Goal: Task Accomplishment & Management: Manage account settings

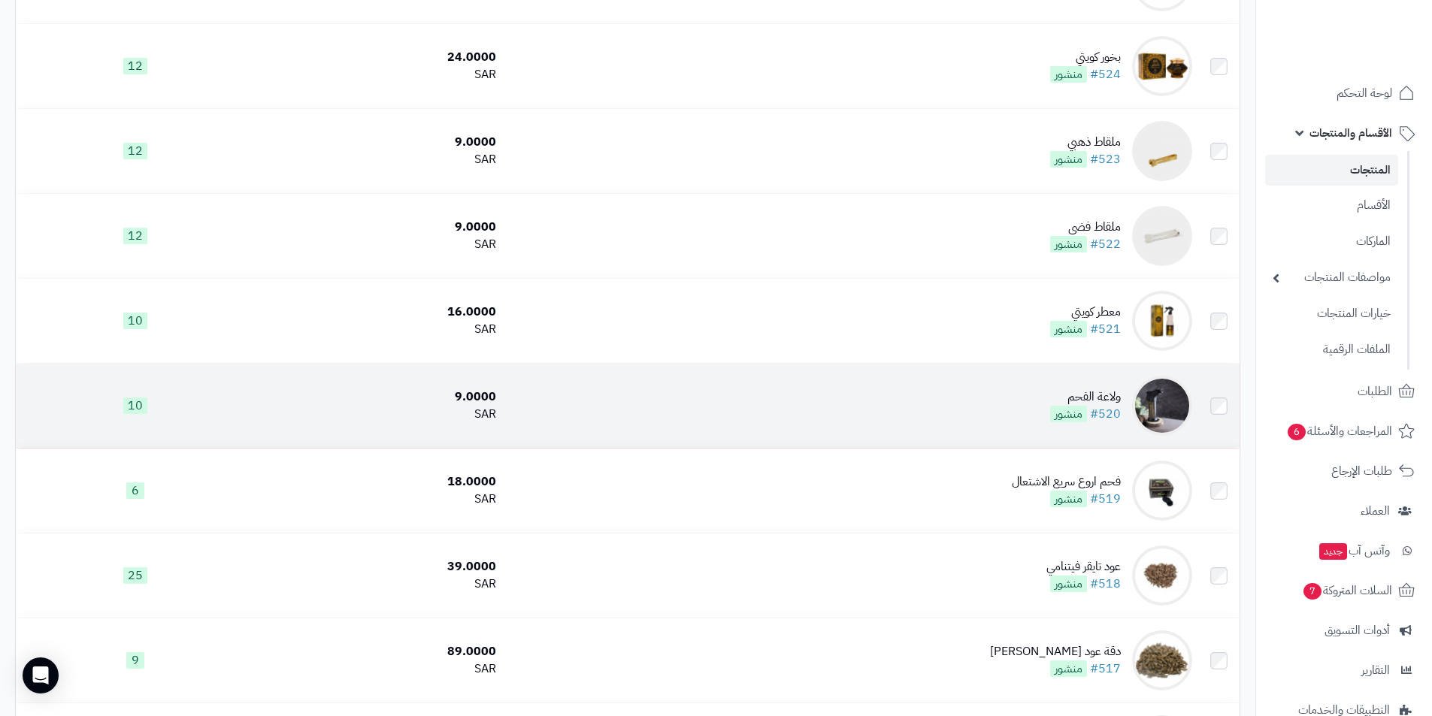
scroll to position [1020, 0]
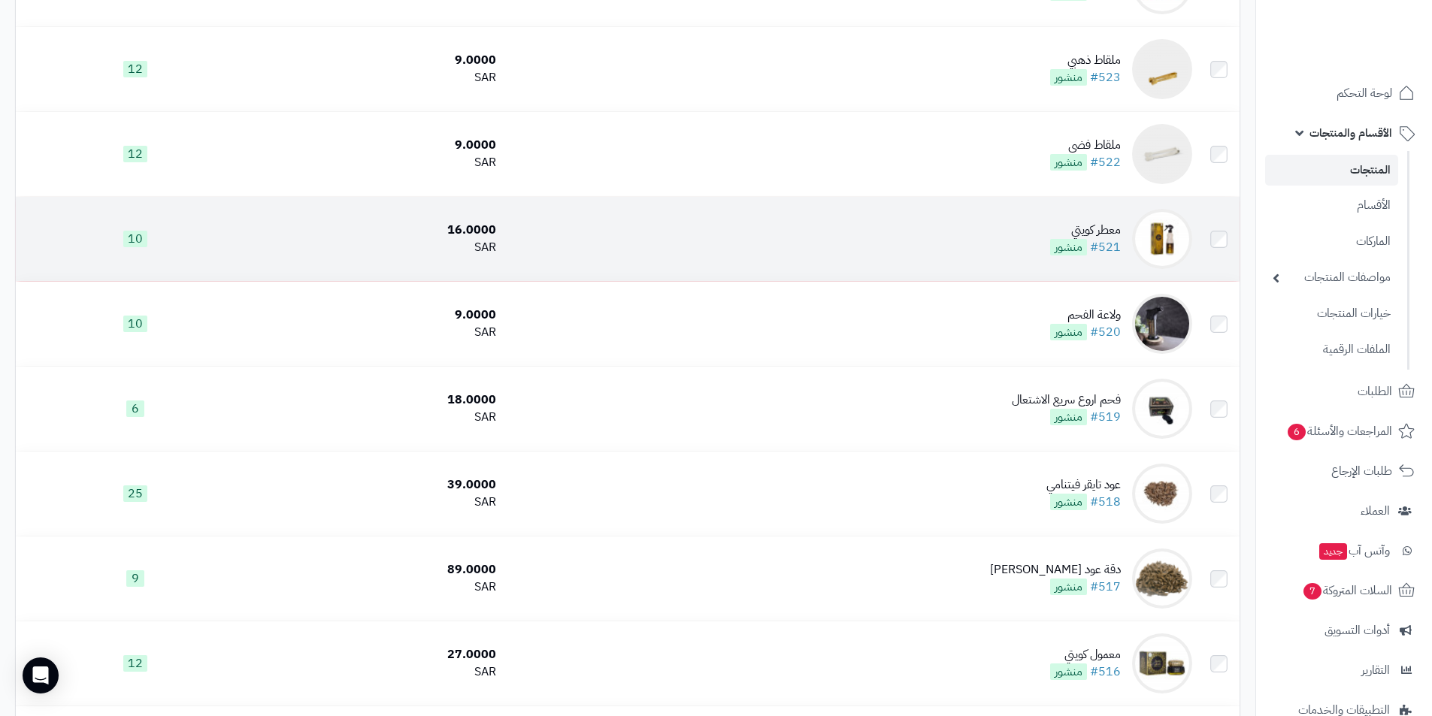
drag, startPoint x: 1177, startPoint y: 234, endPoint x: 1095, endPoint y: 219, distance: 82.6
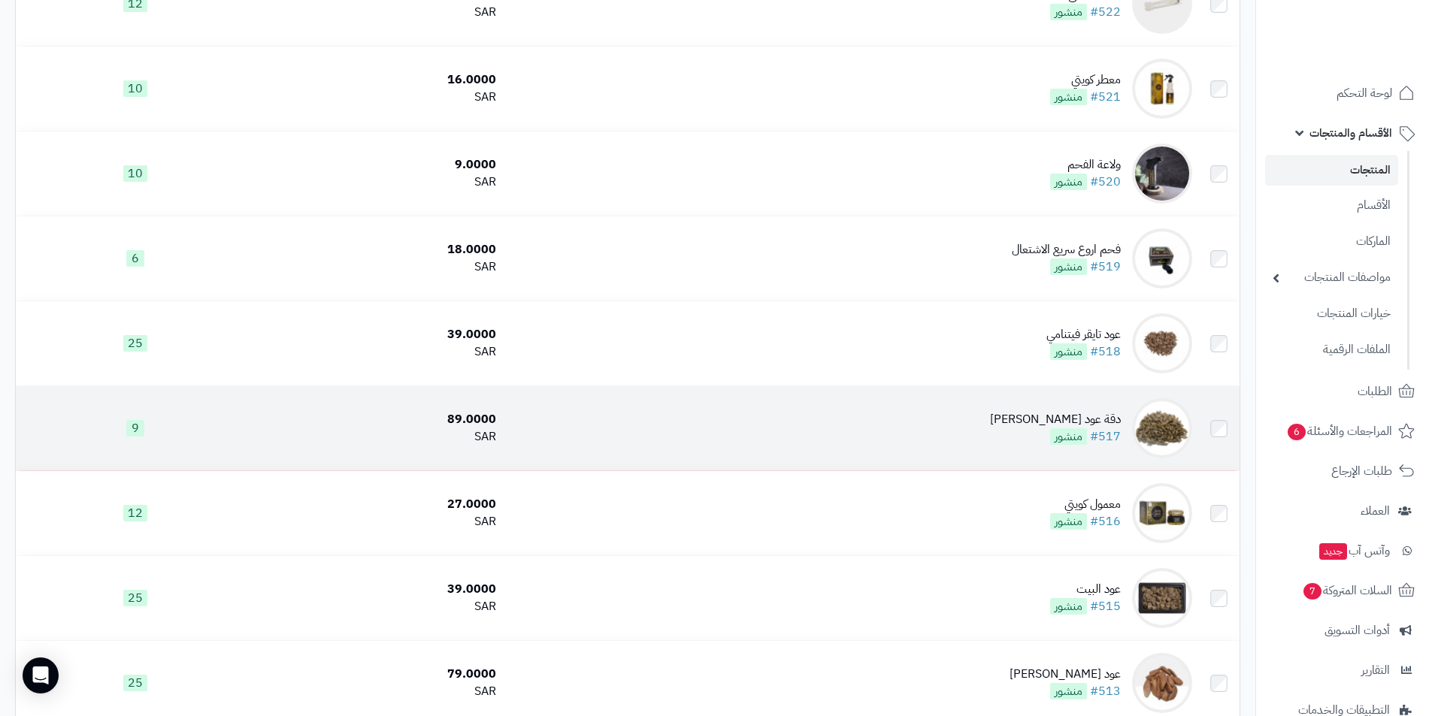
scroll to position [961, 0]
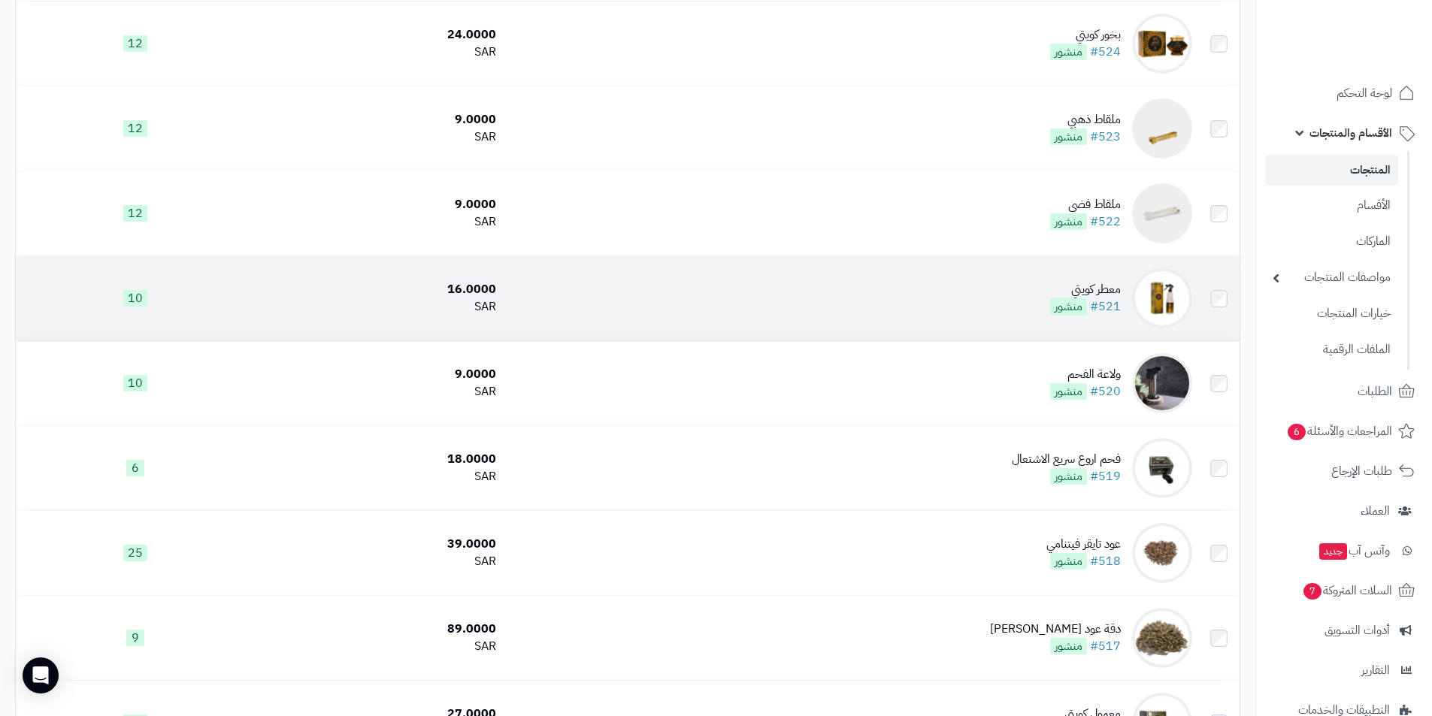
click at [1151, 287] on img at bounding box center [1162, 298] width 60 height 60
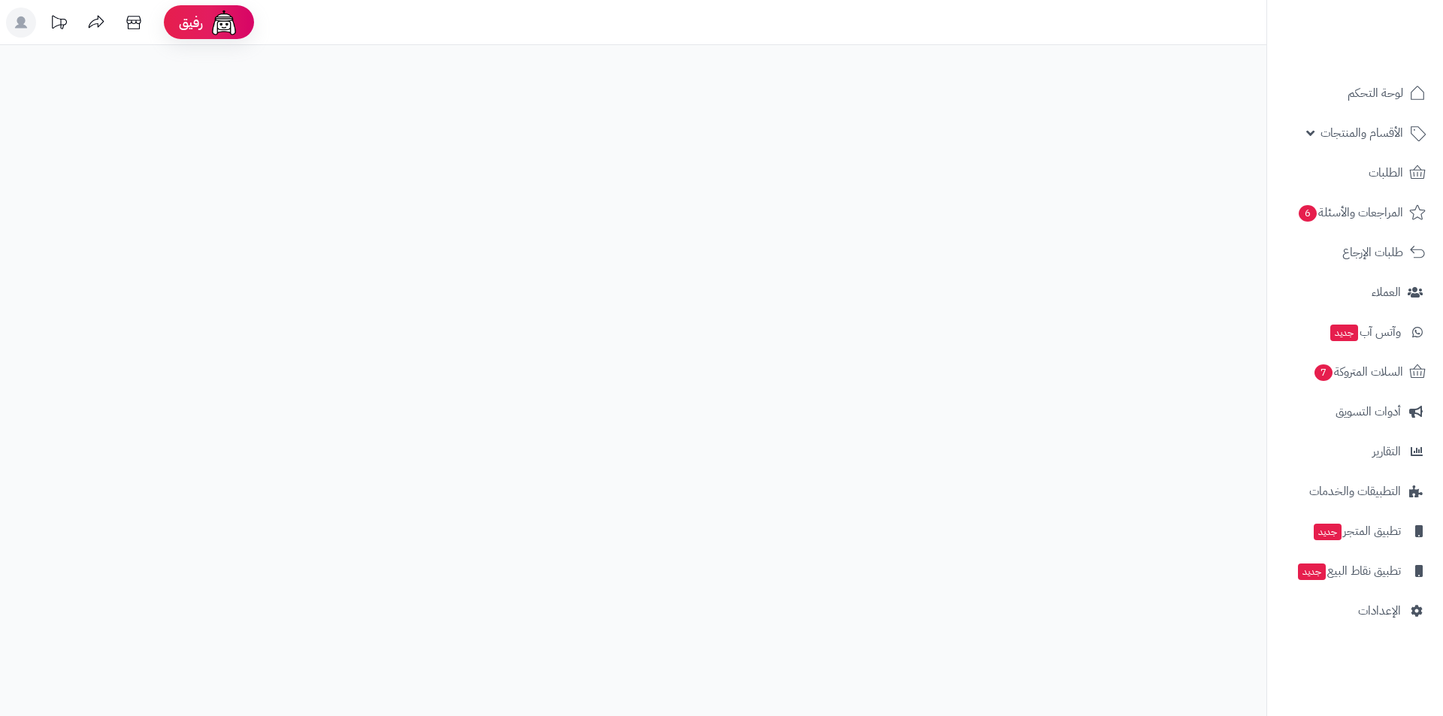
click at [749, 200] on div "رفيق ! 0 الطلبات معالجة مكتمل إرجاع المنتجات العملاء المتواجدون الان 10 عملاء م…" at bounding box center [721, 358] width 1443 height 716
click at [892, 448] on div "رفيق ! 0 الطلبات معالجة مكتمل إرجاع المنتجات العملاء المتواجدون الان 10 عملاء م…" at bounding box center [721, 358] width 1443 height 716
click at [796, 307] on div "رفيق ! 0 الطلبات معالجة مكتمل إرجاع المنتجات العملاء المتواجدون الان 10 عملاء م…" at bounding box center [721, 358] width 1443 height 716
drag, startPoint x: 323, startPoint y: 397, endPoint x: 123, endPoint y: 52, distance: 398.8
click at [320, 389] on div "رفيق ! 0 الطلبات معالجة مكتمل إرجاع المنتجات العملاء المتواجدون الان 10 عملاء م…" at bounding box center [721, 358] width 1443 height 716
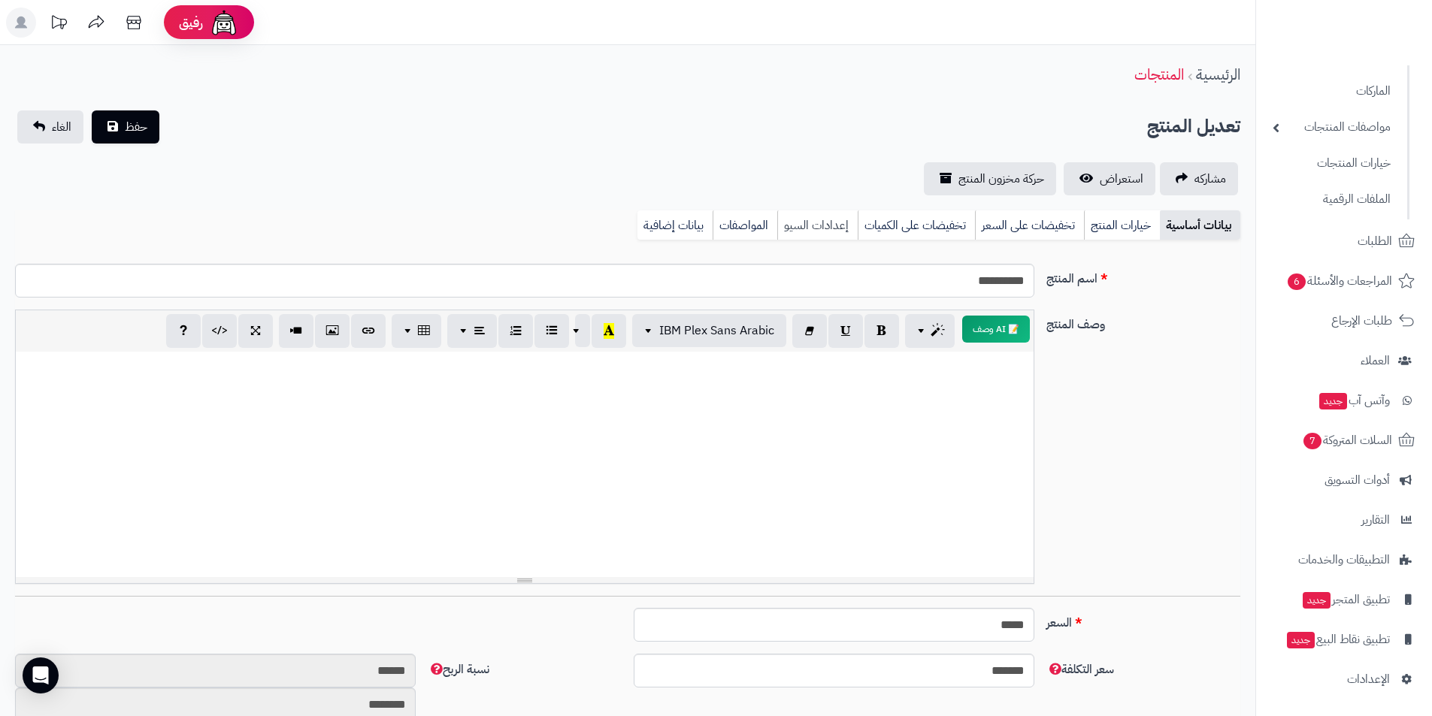
click at [837, 221] on link "إعدادات السيو" at bounding box center [817, 226] width 80 height 30
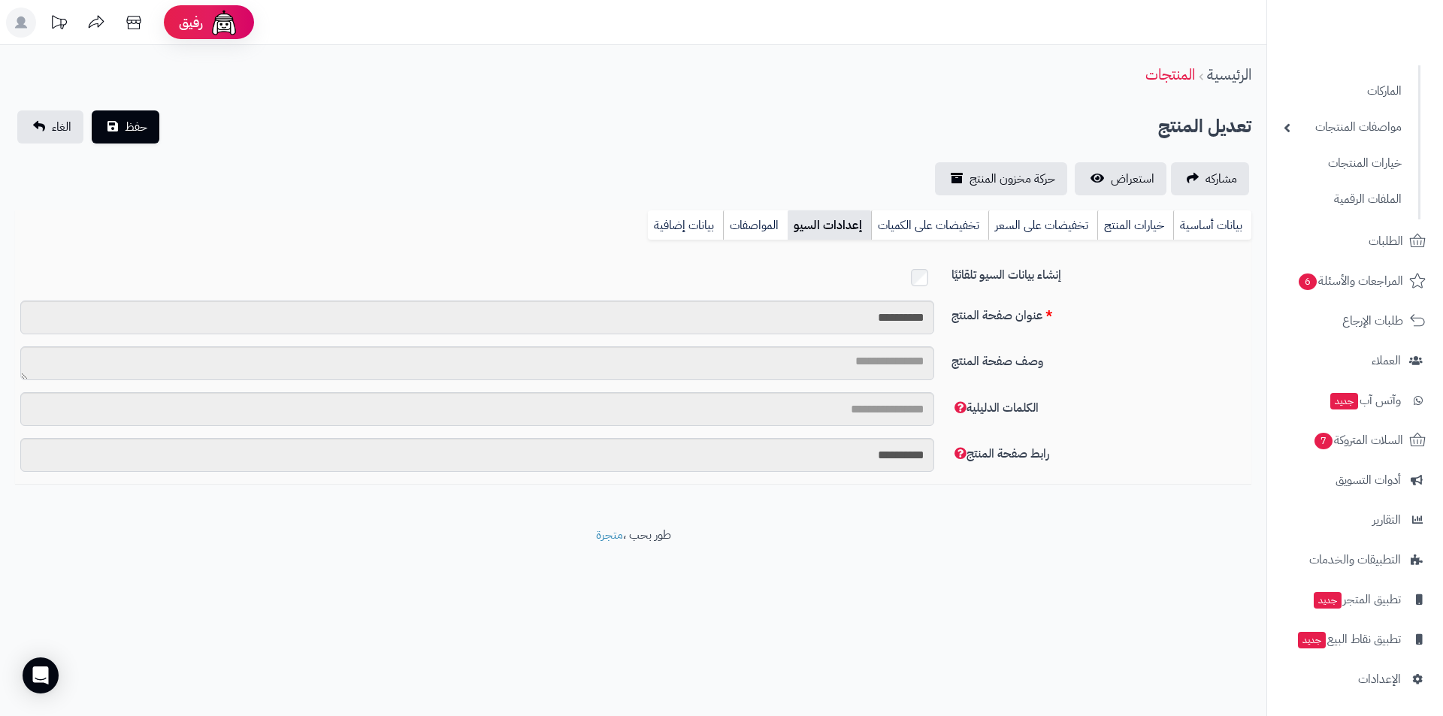
drag, startPoint x: 1188, startPoint y: 345, endPoint x: 852, endPoint y: 339, distance: 336.1
click at [1180, 347] on label "وصف صفحة المنتج" at bounding box center [1102, 359] width 312 height 24
click at [934, 347] on textarea "وصف صفحة المنتج" at bounding box center [477, 364] width 914 height 34
click at [839, 339] on div "**********" at bounding box center [633, 324] width 1249 height 46
click at [850, 377] on textarea "وصف صفحة المنتج" at bounding box center [477, 364] width 914 height 34
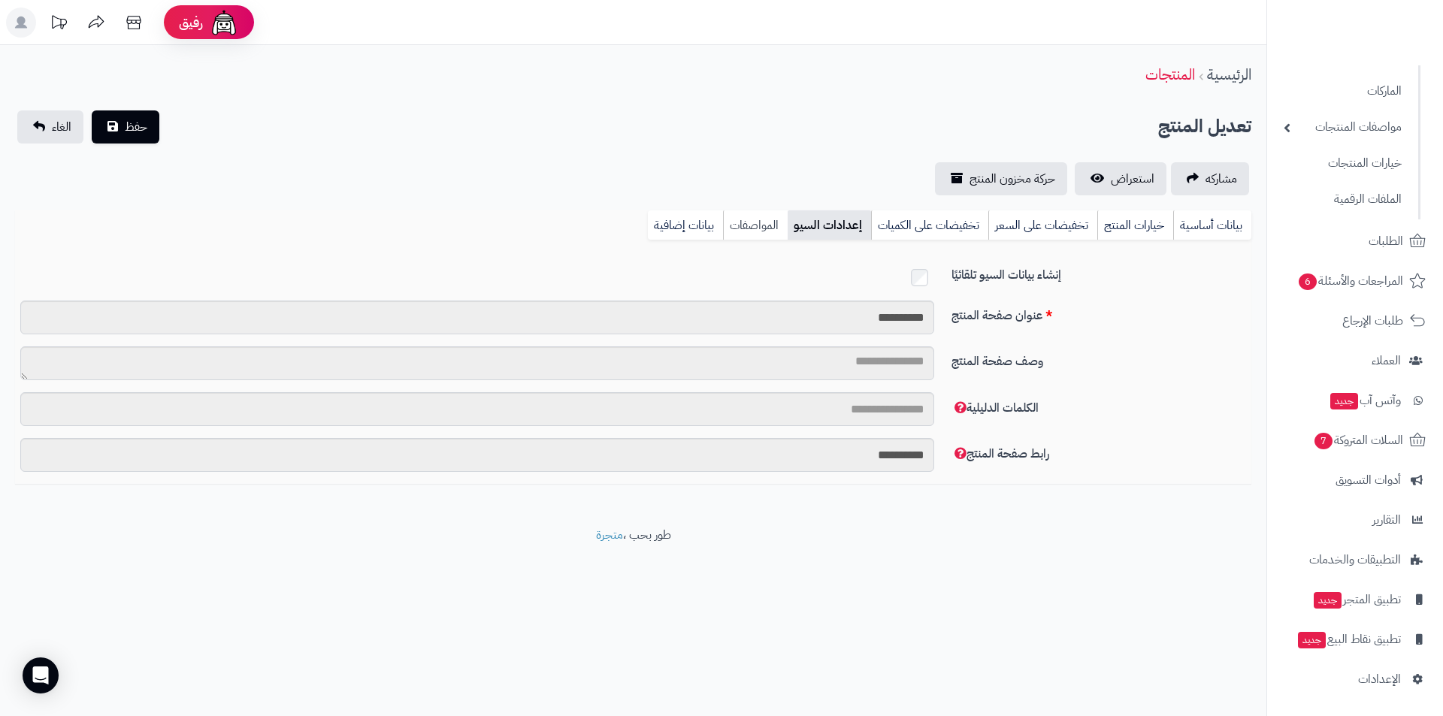
click at [756, 232] on link "المواصفات" at bounding box center [755, 226] width 65 height 30
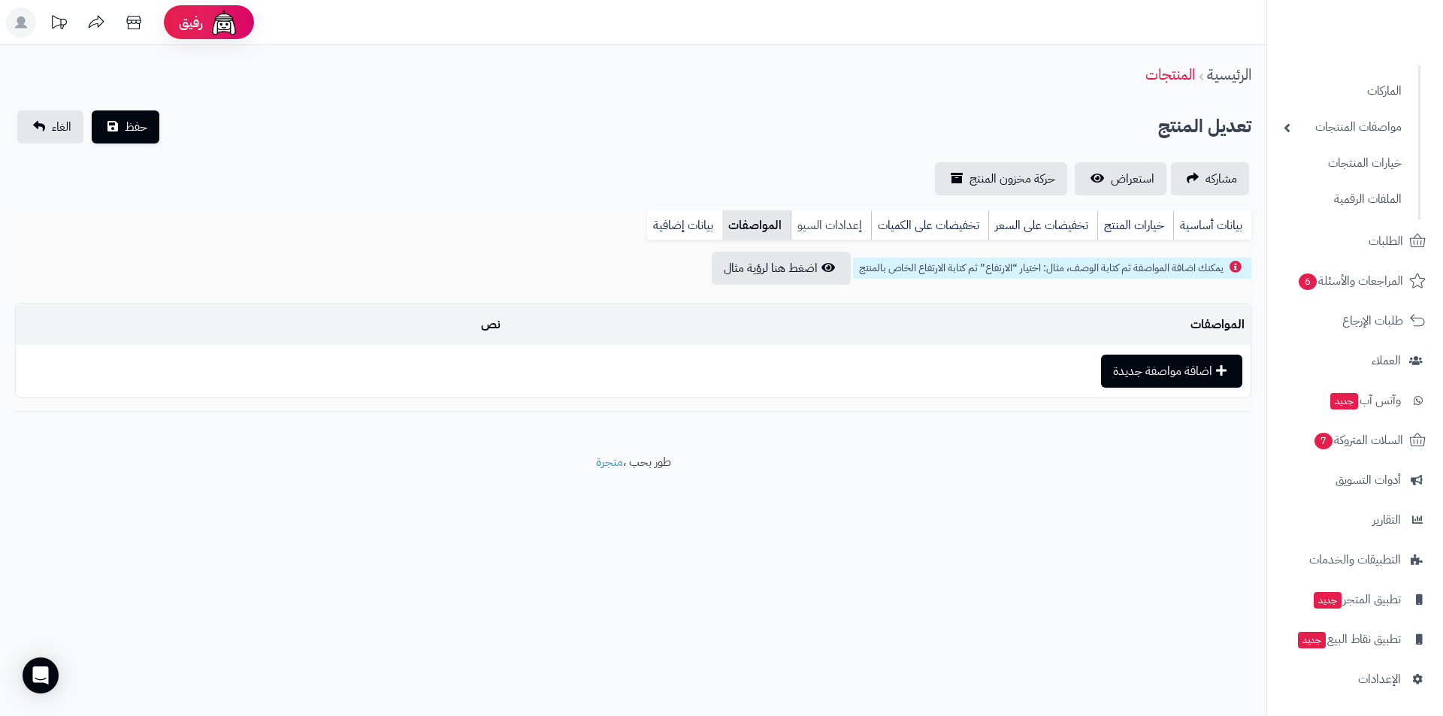
click at [854, 226] on link "إعدادات السيو" at bounding box center [831, 226] width 80 height 30
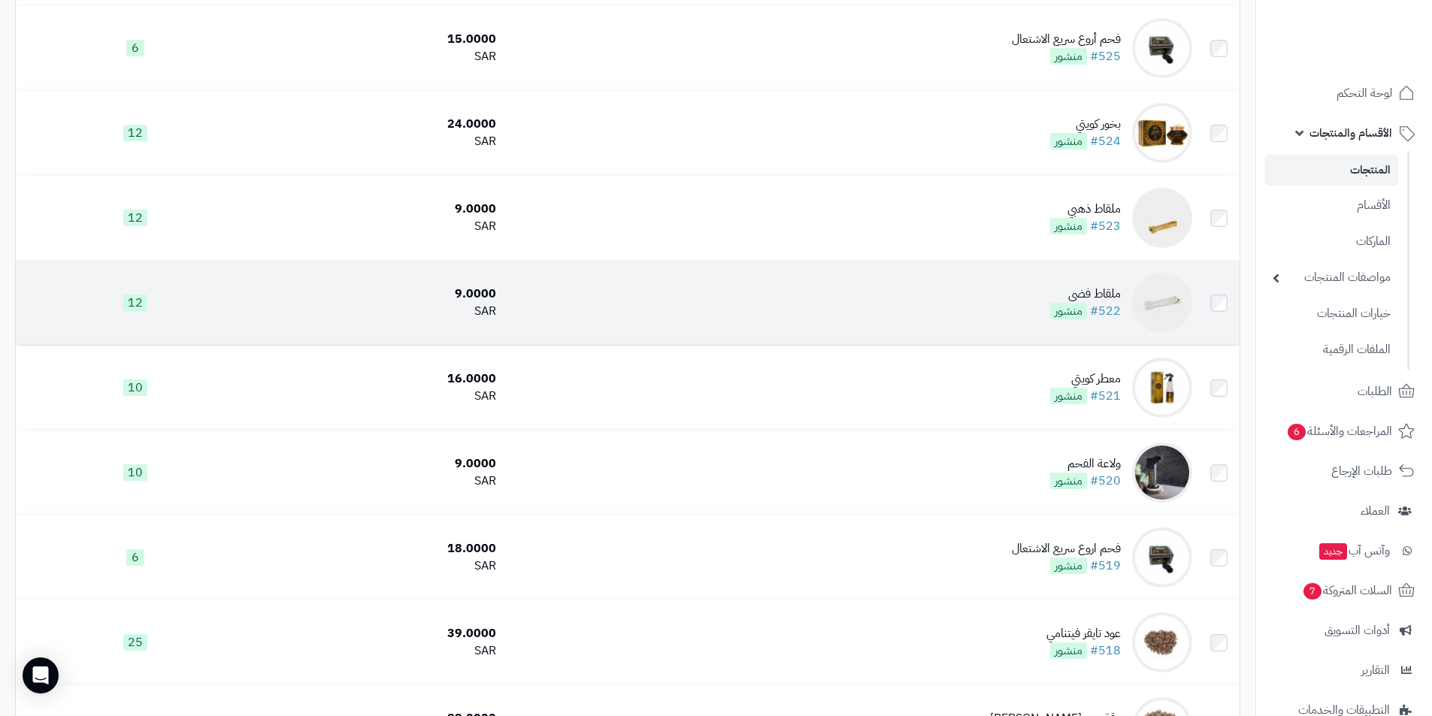
scroll to position [735, 0]
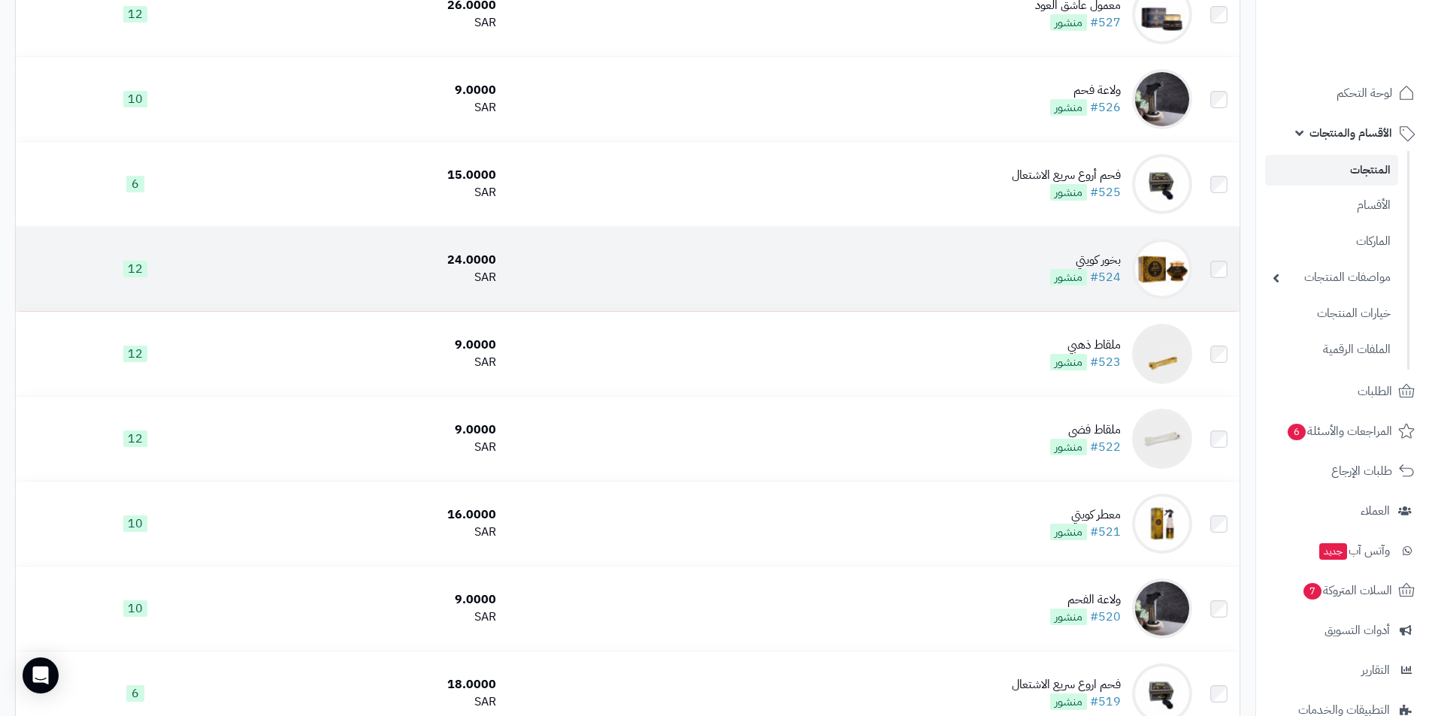
click at [1176, 258] on img at bounding box center [1162, 269] width 60 height 60
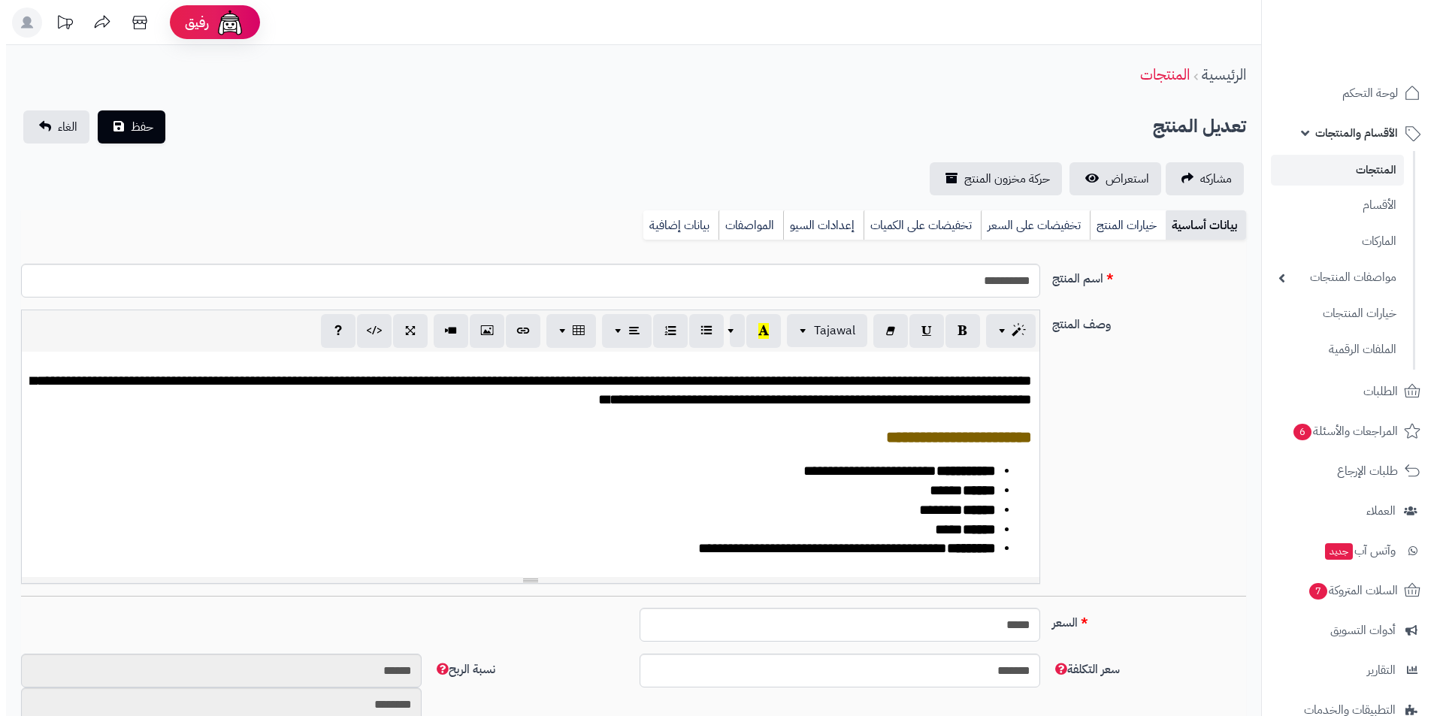
scroll to position [30, 0]
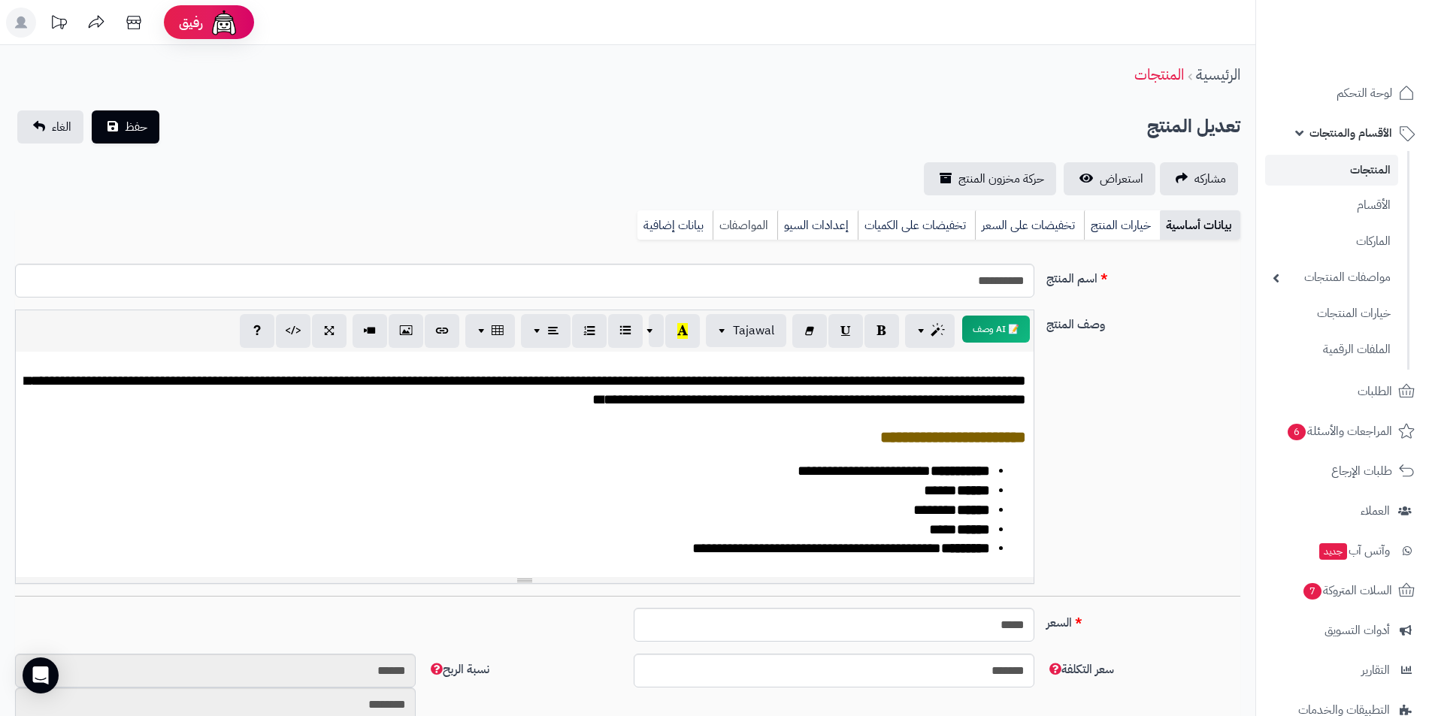
click at [741, 226] on link "المواصفات" at bounding box center [745, 226] width 65 height 30
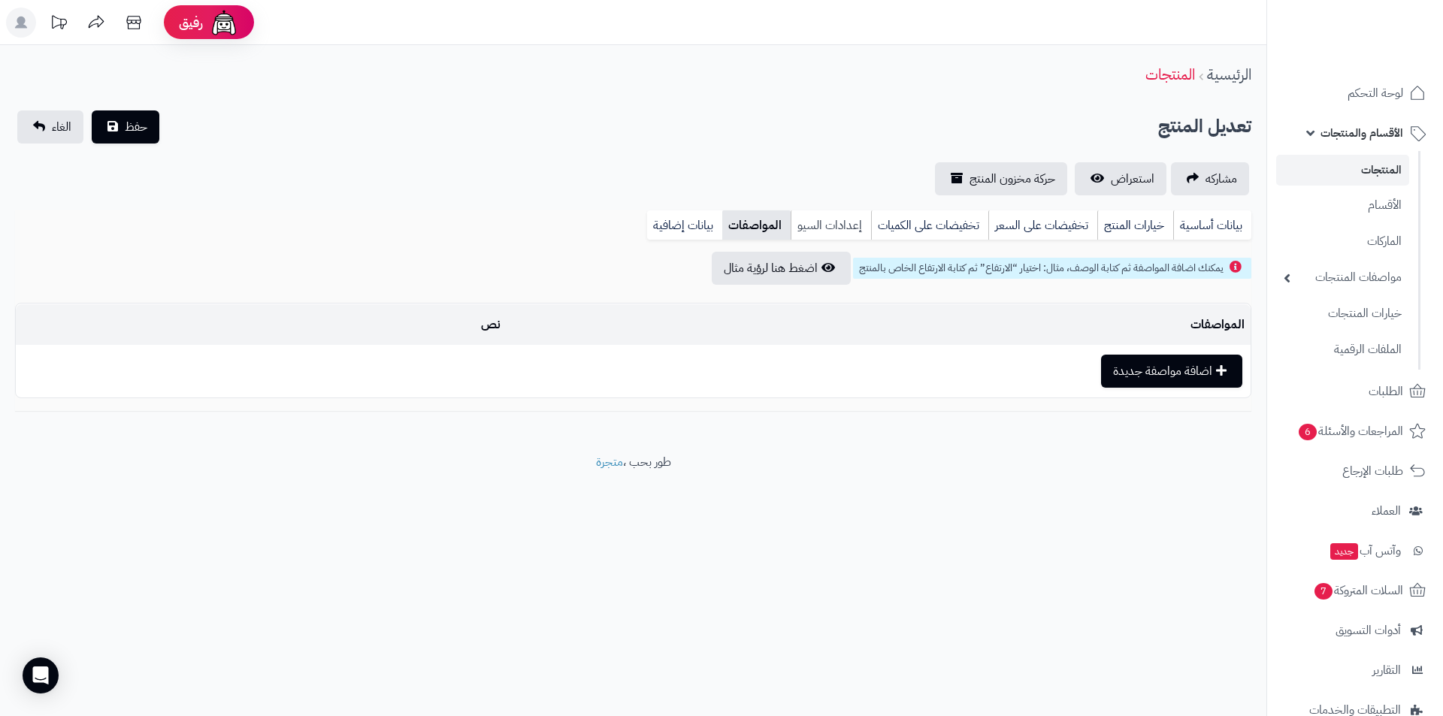
click at [807, 225] on link "إعدادات السيو" at bounding box center [831, 226] width 80 height 30
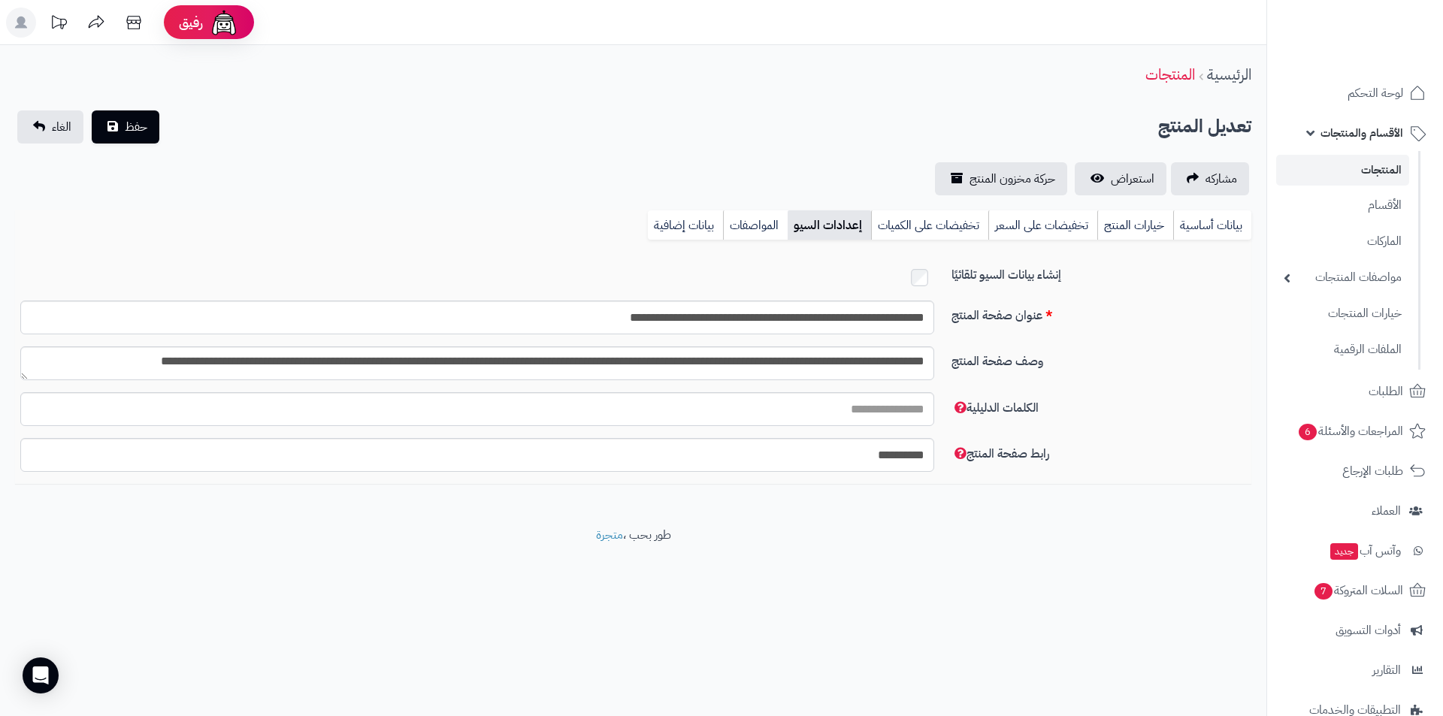
click at [837, 626] on div "رفيق ! 0 الطلبات معالجة مكتمل إرجاع المنتجات العملاء المتواجدون الان 10 عملاء م…" at bounding box center [721, 358] width 1443 height 716
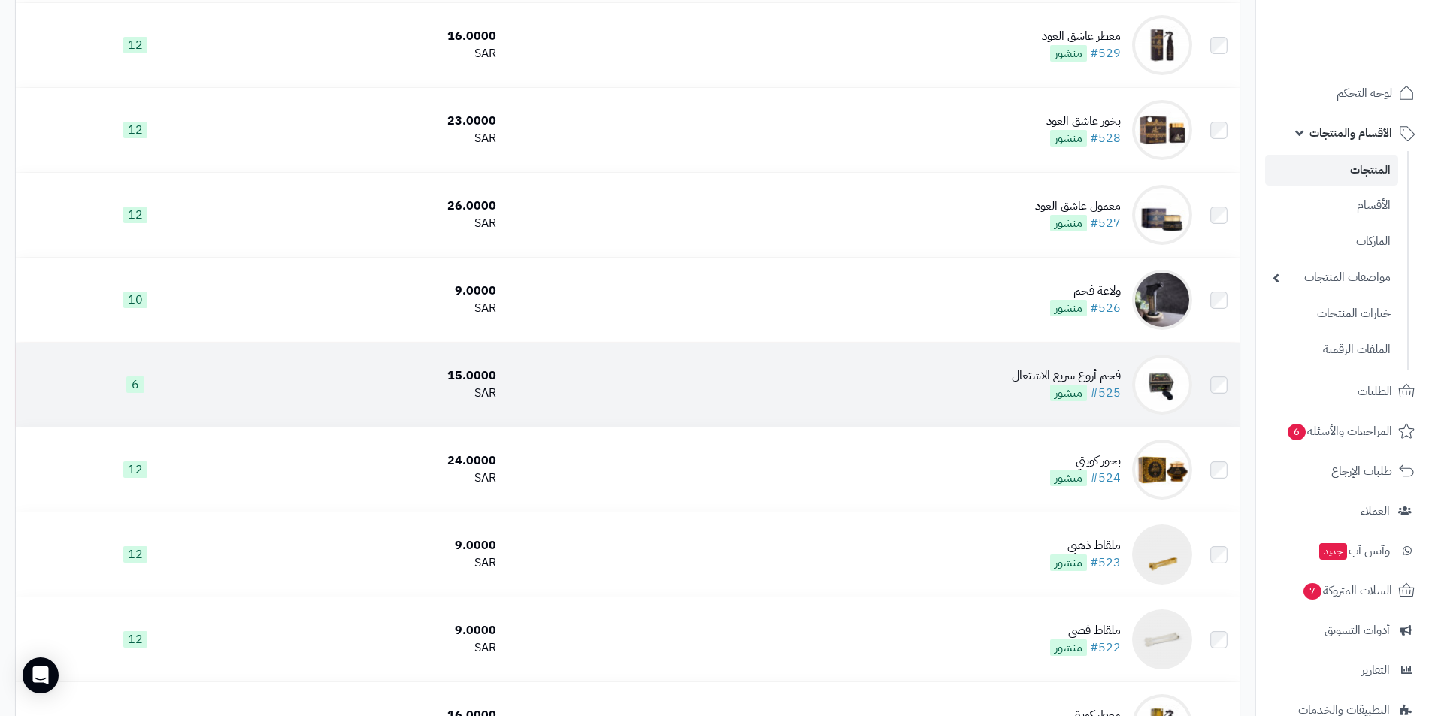
scroll to position [510, 0]
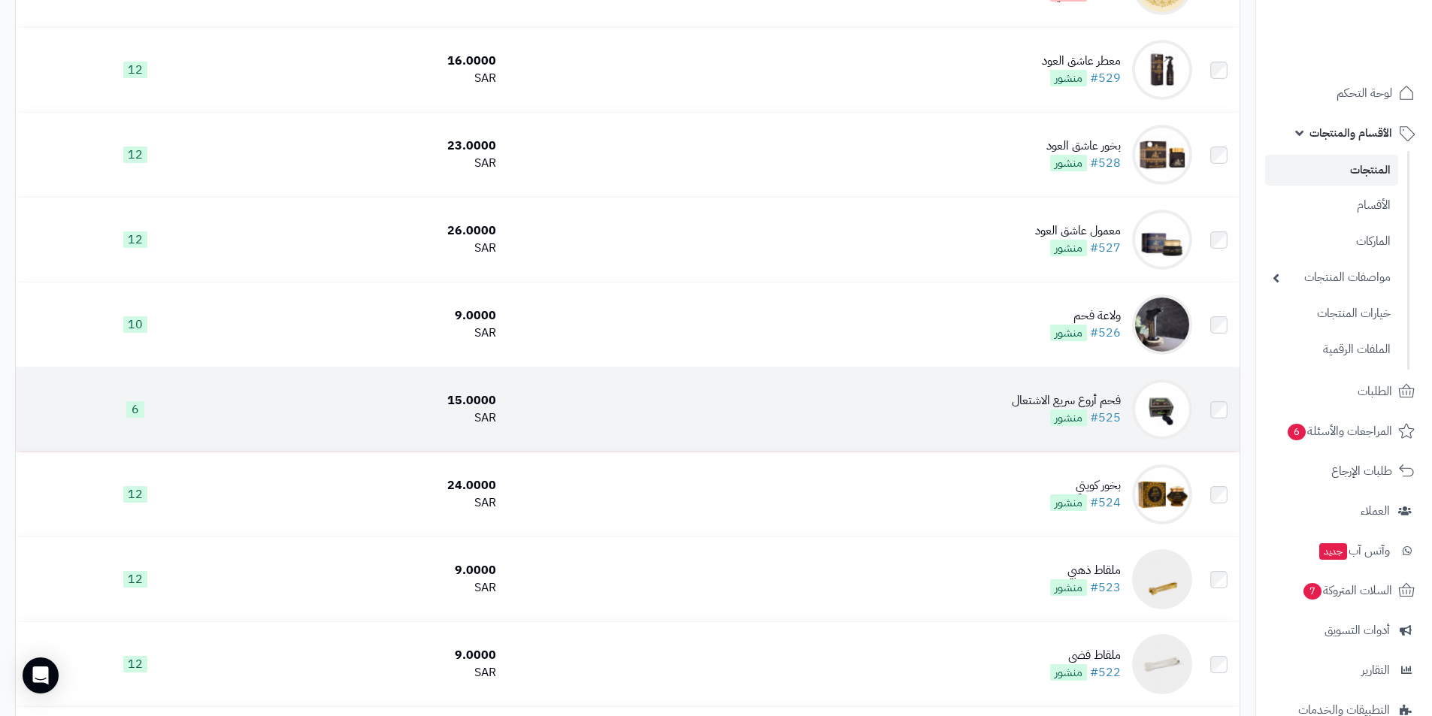
click at [1152, 404] on img at bounding box center [1162, 410] width 60 height 60
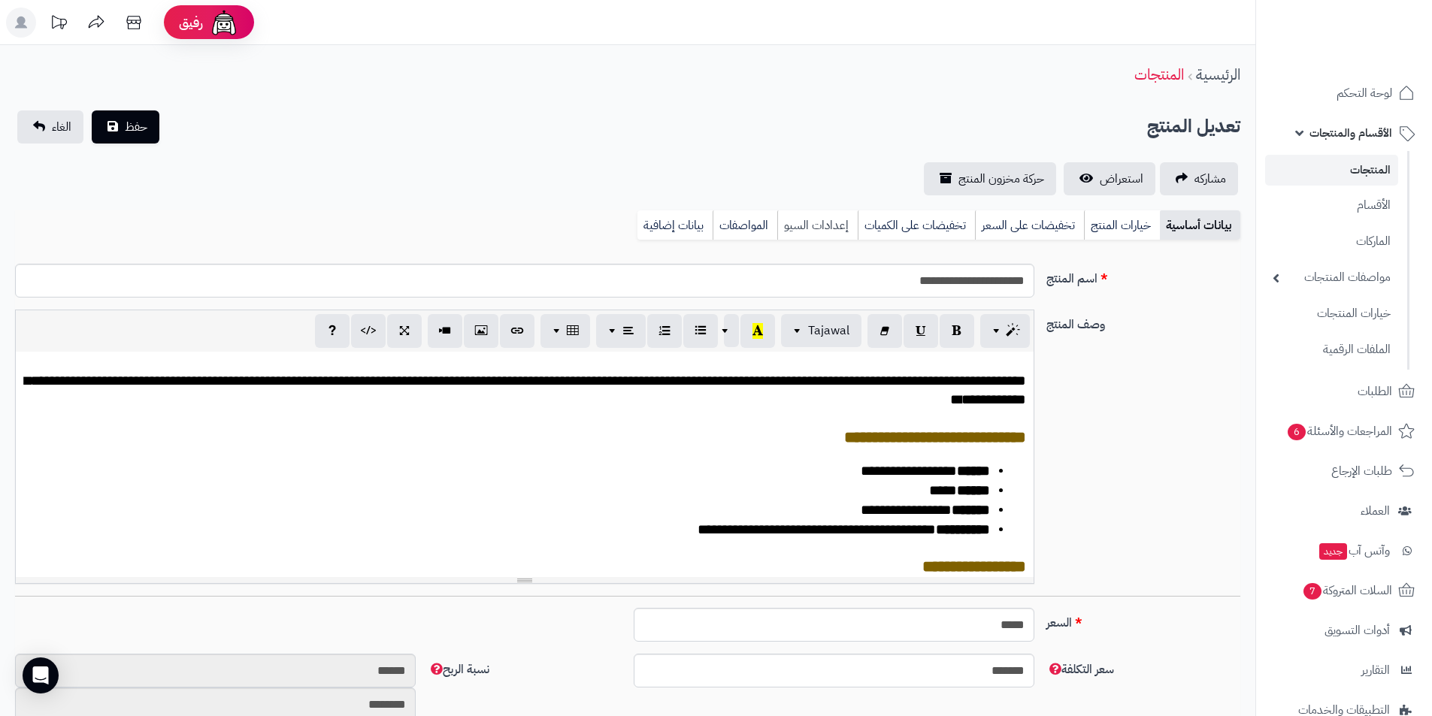
click at [821, 222] on link "إعدادات السيو" at bounding box center [817, 226] width 80 height 30
